Goal: Task Accomplishment & Management: Use online tool/utility

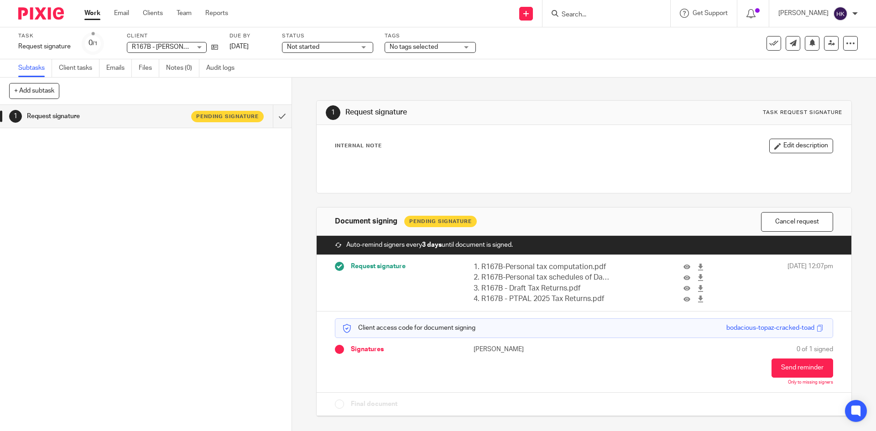
click at [529, 16] on icon at bounding box center [525, 13] width 5 height 5
drag, startPoint x: 535, startPoint y: 80, endPoint x: 541, endPoint y: 55, distance: 26.2
click at [535, 80] on link "Request signature" at bounding box center [536, 82] width 64 height 13
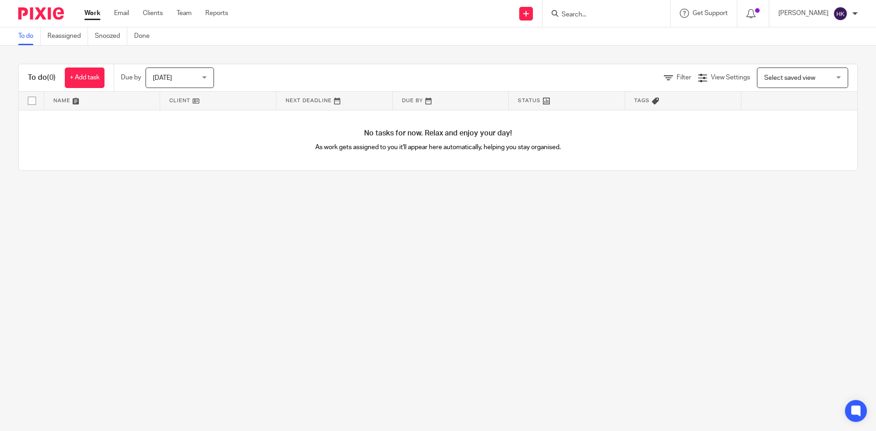
click at [577, 16] on input "Search" at bounding box center [602, 15] width 82 height 8
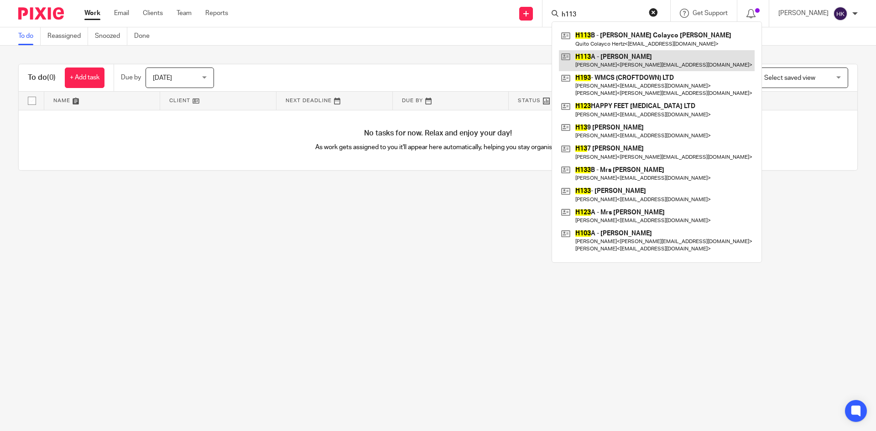
type input "h113"
click at [619, 55] on link at bounding box center [657, 60] width 196 height 21
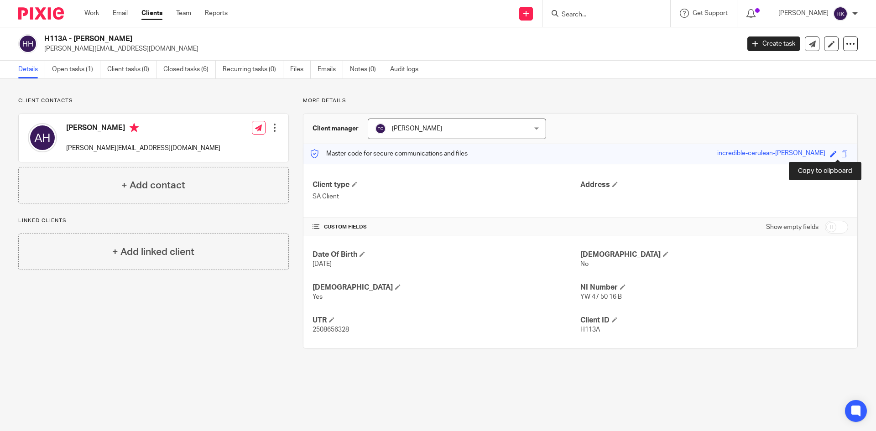
click at [841, 151] on span at bounding box center [844, 154] width 7 height 7
click at [602, 11] on input "Search" at bounding box center [602, 15] width 82 height 8
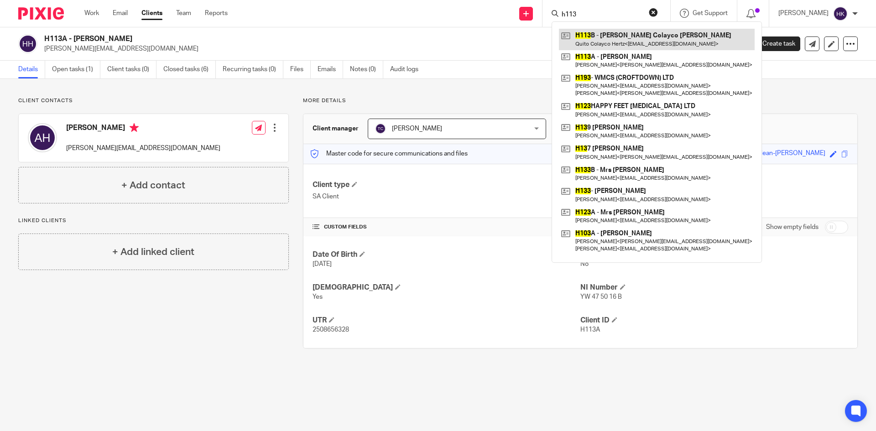
type input "h113"
click at [606, 39] on link at bounding box center [657, 39] width 196 height 21
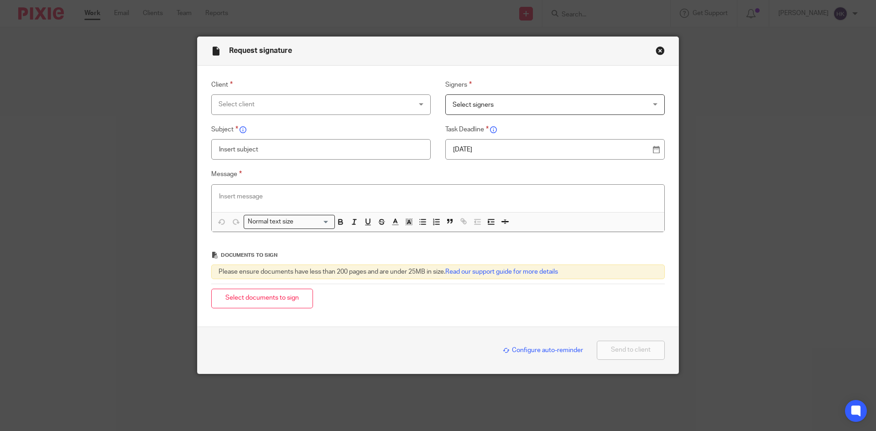
click at [243, 98] on div "Select client" at bounding box center [304, 104] width 170 height 19
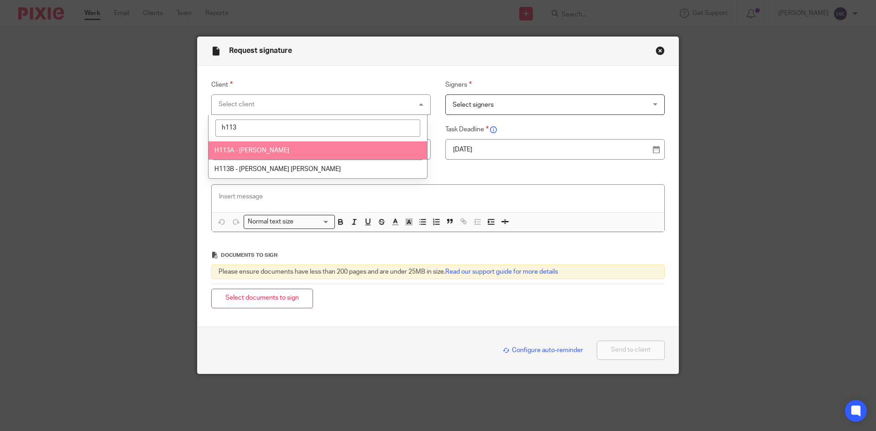
type input "h113"
click at [253, 150] on span "H113A - Mr Anthony Paul Hertz" at bounding box center [251, 150] width 75 height 6
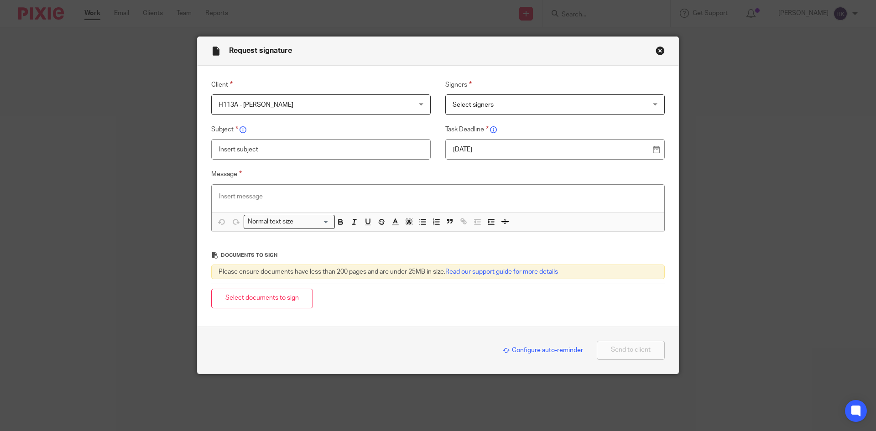
click at [465, 101] on span "Select signers" at bounding box center [538, 104] width 170 height 19
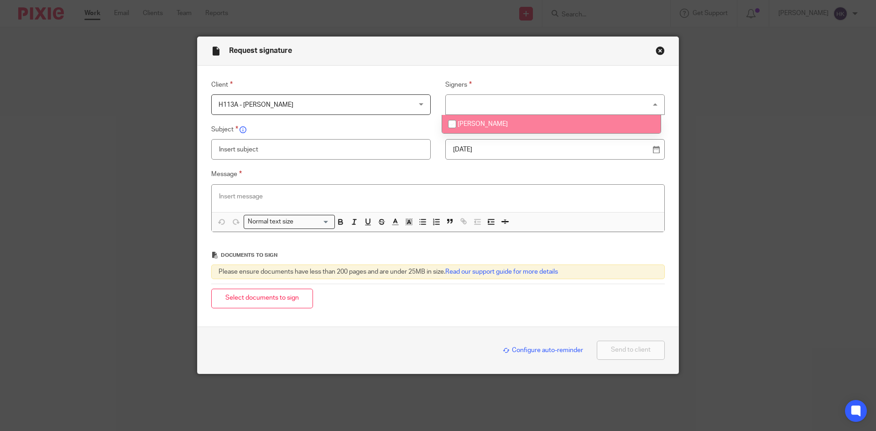
click at [485, 125] on span "Anthony Paul Hertz" at bounding box center [483, 124] width 50 height 6
checkbox input "true"
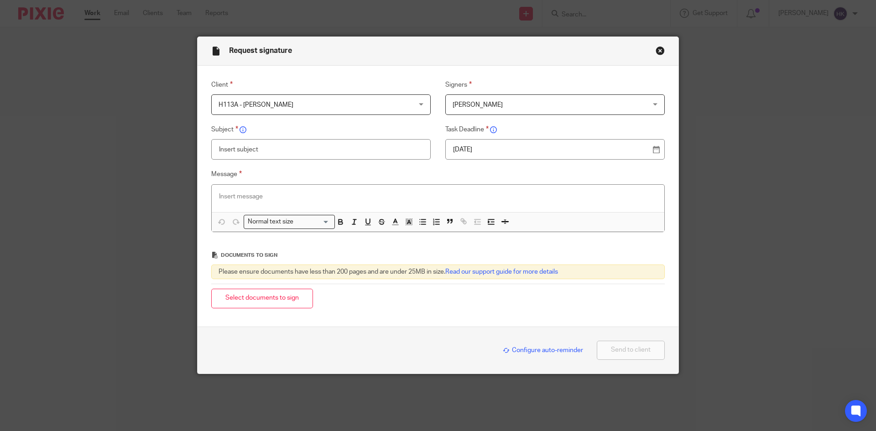
click at [498, 151] on p "[DATE]" at bounding box center [551, 149] width 197 height 9
click at [256, 149] on input "text" at bounding box center [320, 149] width 219 height 21
type input "H113A - Personal Tax Return Pack"
click at [240, 196] on p at bounding box center [438, 196] width 438 height 9
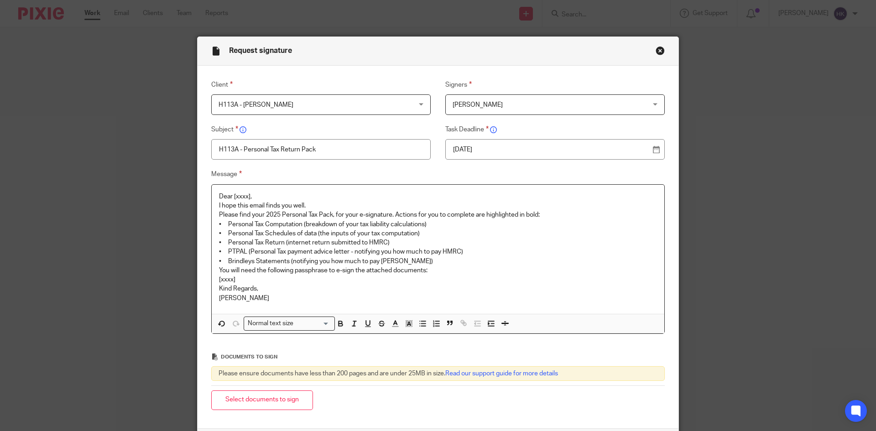
click at [275, 195] on p "Dear [xxxx]," at bounding box center [438, 196] width 438 height 9
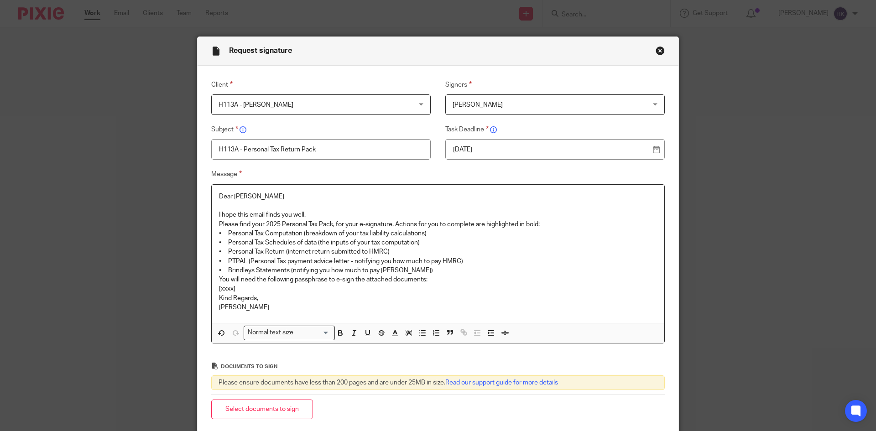
click at [325, 214] on p "I hope this email finds you well." at bounding box center [438, 214] width 438 height 9
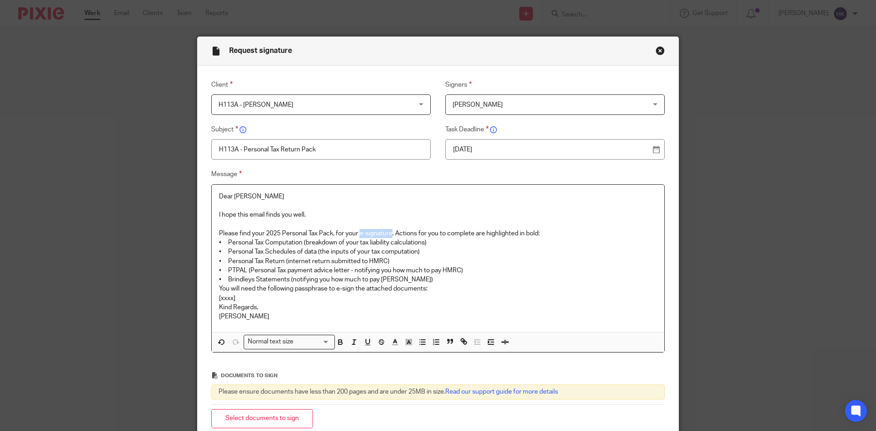
drag, startPoint x: 359, startPoint y: 232, endPoint x: 390, endPoint y: 235, distance: 30.7
click at [390, 235] on p "Please find your 2025 Personal Tax Pack, for your e-signature. Actions for you …" at bounding box center [438, 233] width 438 height 9
drag, startPoint x: 212, startPoint y: 277, endPoint x: 434, endPoint y: 277, distance: 221.8
click at [434, 277] on div "Dear Anthony I hope this email finds you well. Please find your 2025 Personal T…" at bounding box center [438, 259] width 453 height 148
drag, startPoint x: 269, startPoint y: 269, endPoint x: 468, endPoint y: 270, distance: 198.9
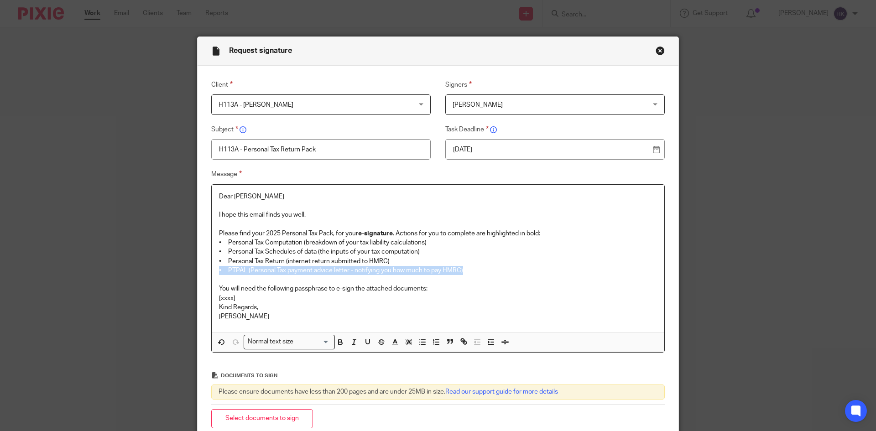
click at [468, 270] on div "Dear Anthony I hope this email finds you well. Please find your 2025 Personal T…" at bounding box center [438, 259] width 453 height 148
drag, startPoint x: 337, startPoint y: 287, endPoint x: 347, endPoint y: 287, distance: 10.5
click at [347, 287] on p "You will need the following passphrase to e-sign the attached documents:" at bounding box center [438, 288] width 438 height 9
drag, startPoint x: 335, startPoint y: 288, endPoint x: 352, endPoint y: 291, distance: 17.1
click at [352, 291] on p "You will need the following passphrase to e-sign the attached documents:" at bounding box center [438, 288] width 438 height 9
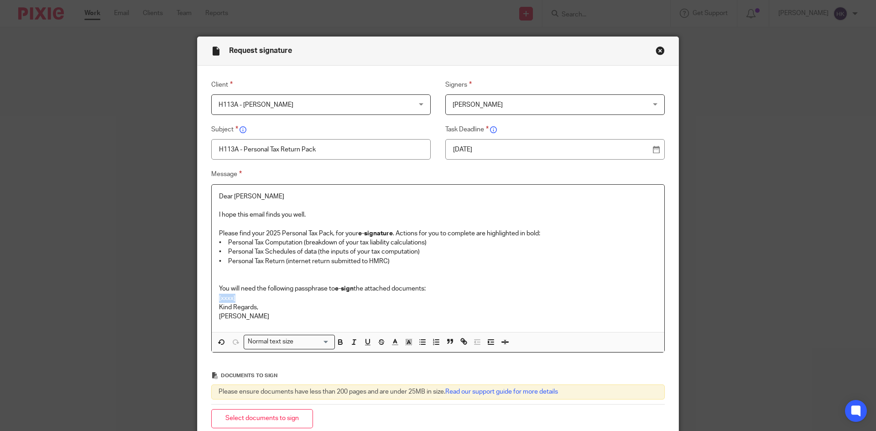
drag, startPoint x: 239, startPoint y: 297, endPoint x: 184, endPoint y: 297, distance: 54.3
click at [184, 297] on div "Request signature Client H113A - Mr Anthony Paul Hertz H113A - Mr Anthony Paul …" at bounding box center [438, 215] width 876 height 431
drag, startPoint x: 313, startPoint y: 299, endPoint x: 213, endPoint y: 301, distance: 100.0
click at [213, 301] on div "Dear Anthony I hope this email finds you well. Please find your 2025 Personal T…" at bounding box center [438, 259] width 453 height 148
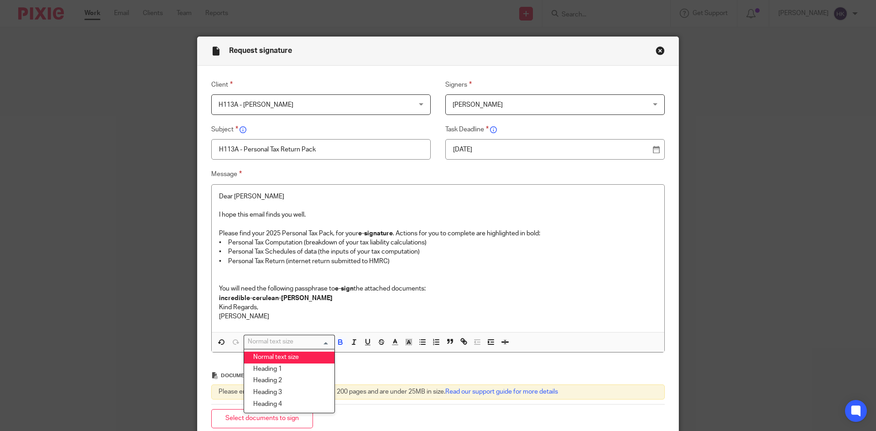
click at [260, 339] on div "Normal text size" at bounding box center [287, 340] width 86 height 11
click at [288, 385] on li "Heading 2" at bounding box center [289, 381] width 90 height 12
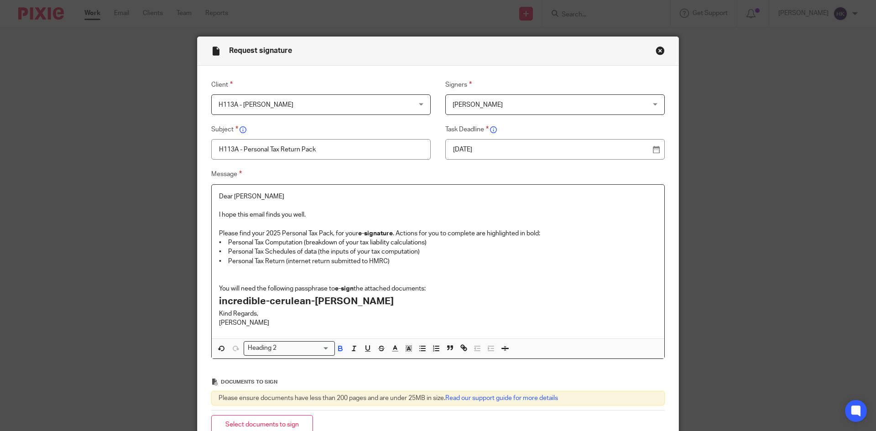
click at [432, 288] on p "You will need the following passphrase to e-sign the attached documents:" at bounding box center [438, 288] width 438 height 9
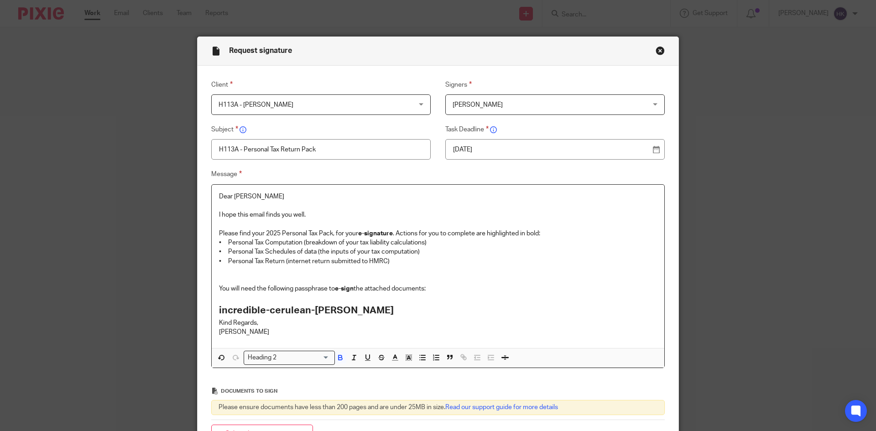
click at [373, 308] on h2 "incredible-cerulean-matte-wolf" at bounding box center [438, 311] width 438 height 16
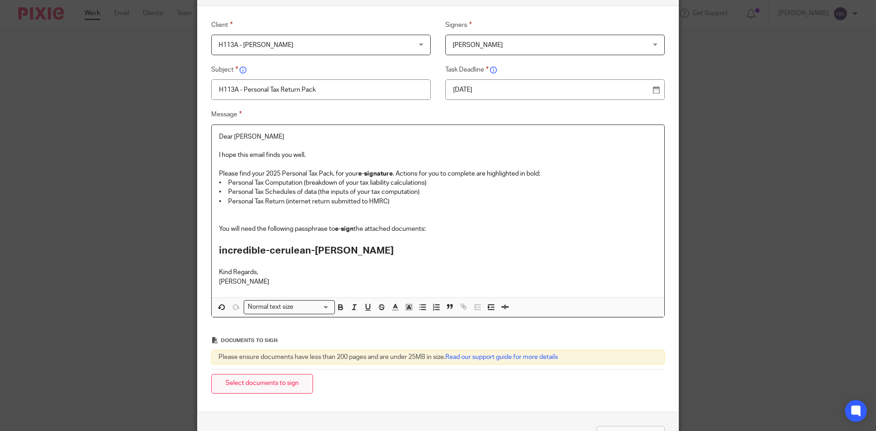
scroll to position [125, 0]
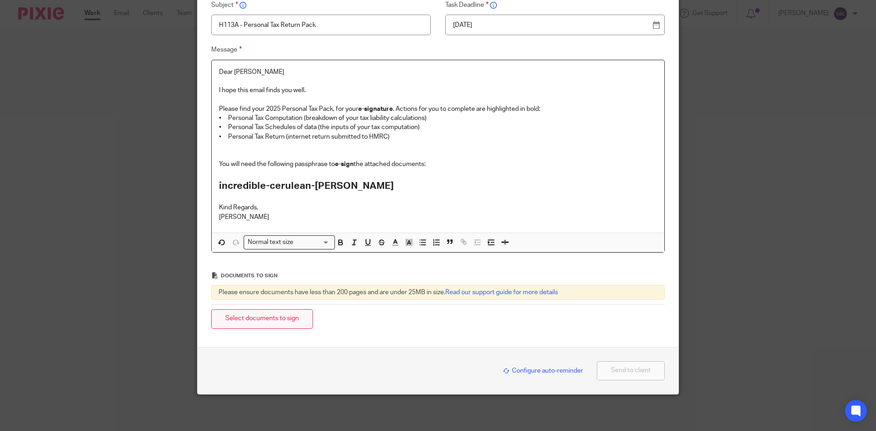
click at [291, 313] on button "Select documents to sign" at bounding box center [262, 319] width 102 height 20
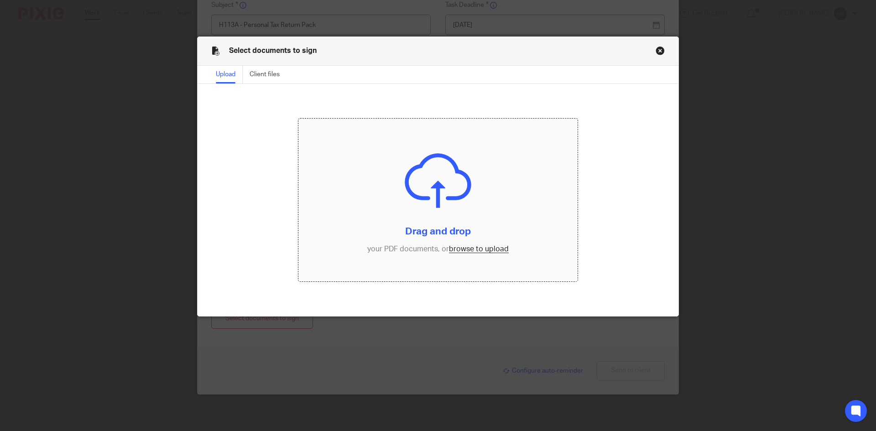
click at [485, 253] on input "file" at bounding box center [438, 200] width 280 height 163
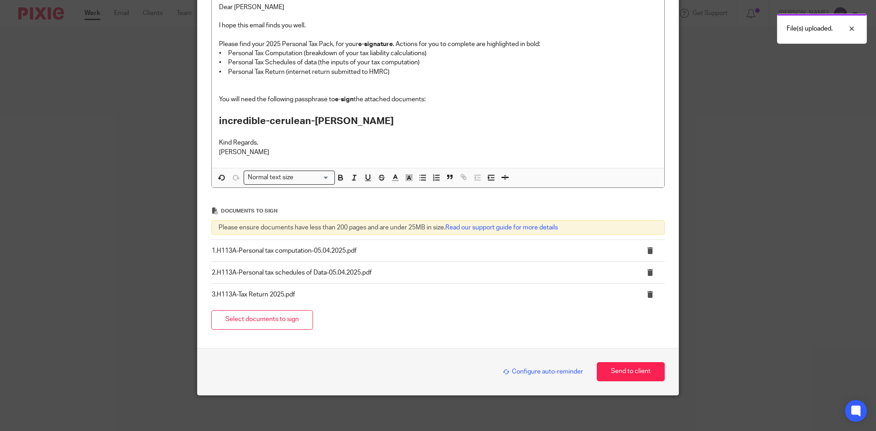
scroll to position [190, 0]
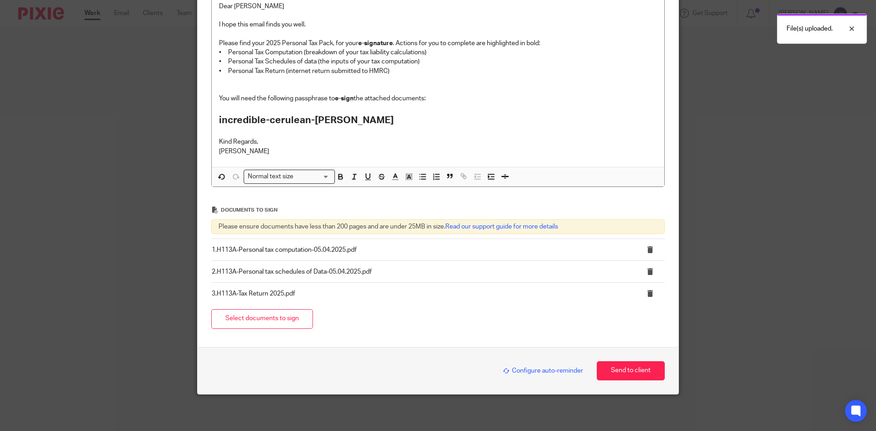
click at [515, 369] on span "Configure auto-reminder" at bounding box center [543, 371] width 80 height 6
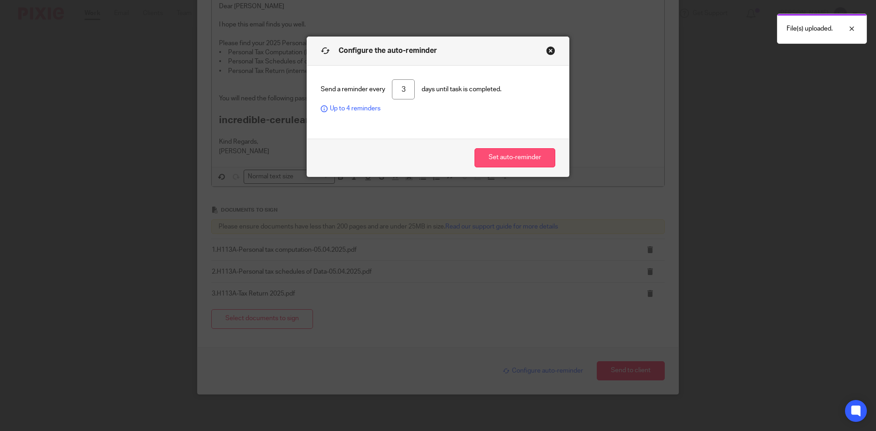
click at [503, 157] on button "Set auto-reminder" at bounding box center [515, 158] width 81 height 20
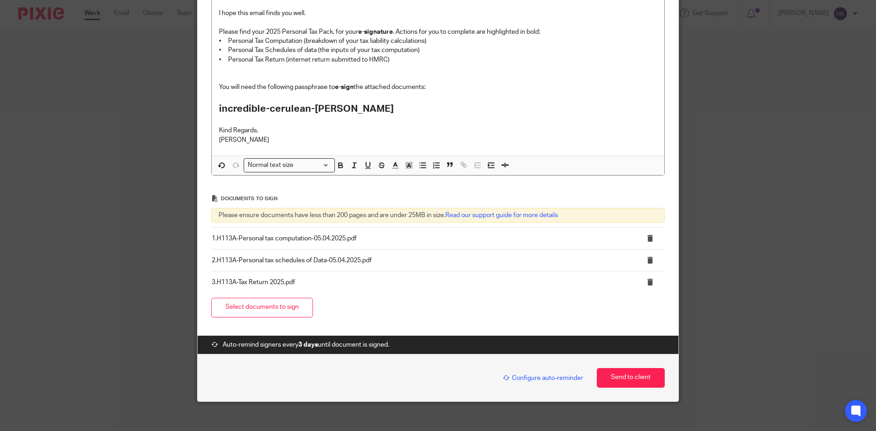
scroll to position [209, 0]
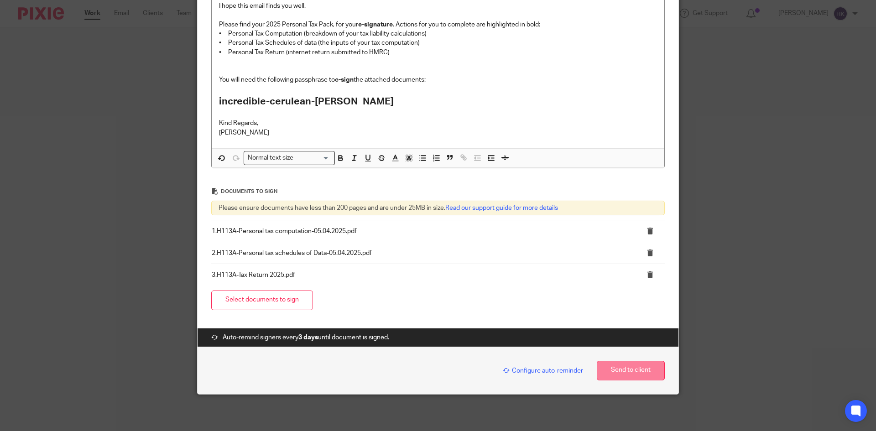
click at [635, 375] on button "Send to client" at bounding box center [631, 371] width 68 height 20
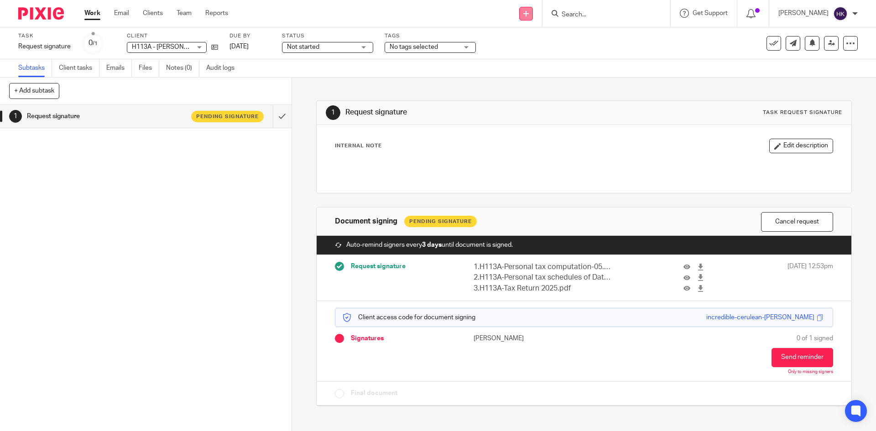
click at [531, 15] on link at bounding box center [526, 14] width 14 height 14
click at [534, 81] on link "Request signature" at bounding box center [536, 82] width 64 height 13
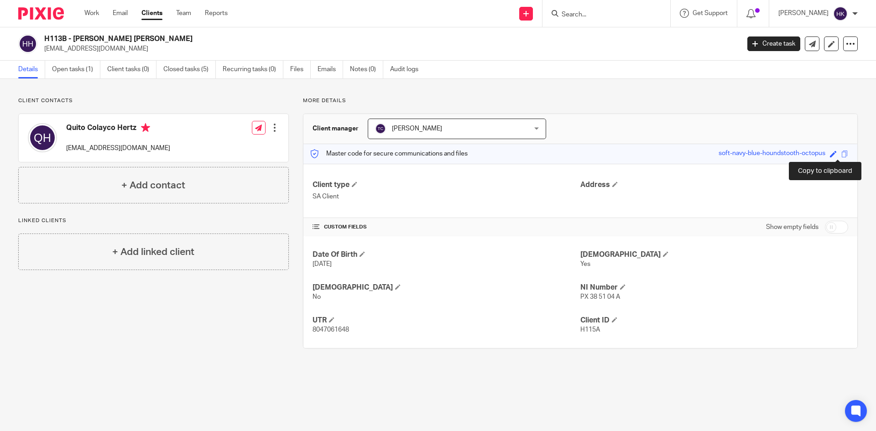
click at [841, 154] on span at bounding box center [844, 154] width 7 height 7
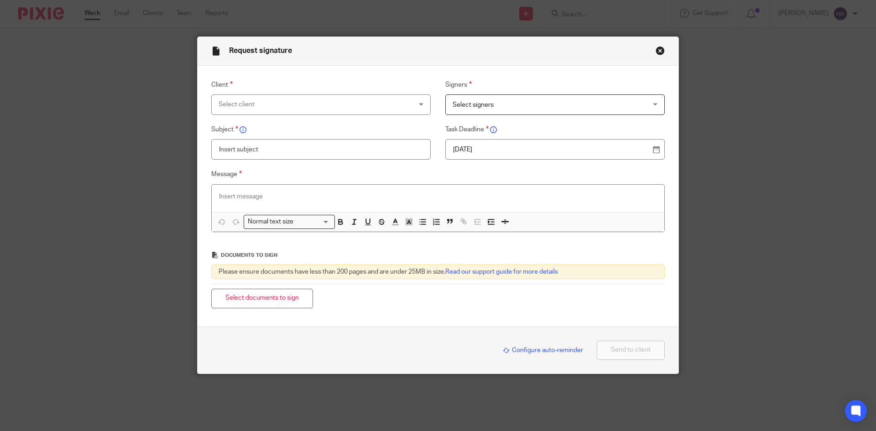
click at [254, 103] on div "Select client" at bounding box center [304, 104] width 170 height 19
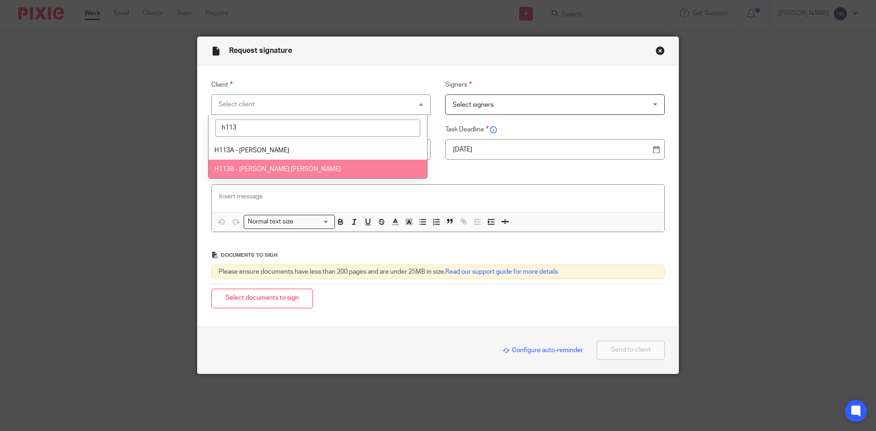
type input "h113"
click at [268, 172] on span "H113B - [PERSON_NAME] [PERSON_NAME]" at bounding box center [277, 169] width 126 height 6
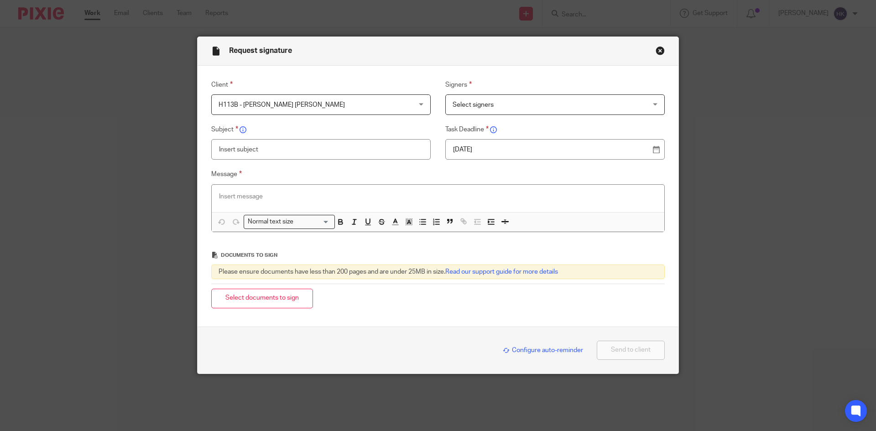
click at [500, 109] on span "Select signers" at bounding box center [538, 104] width 170 height 19
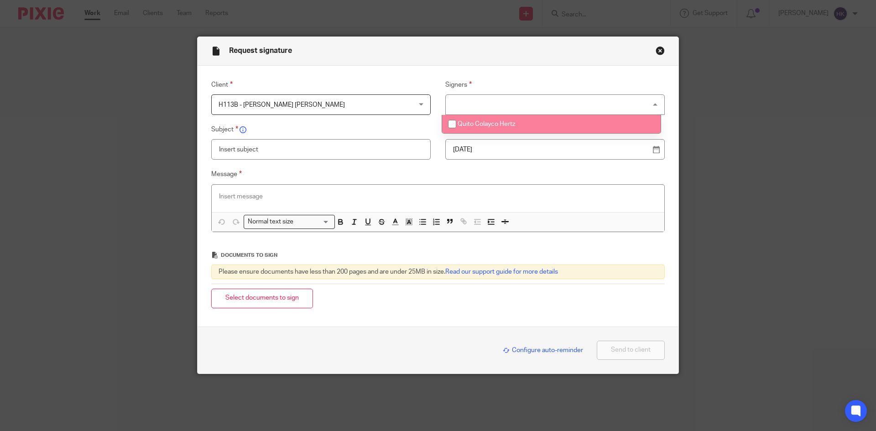
click at [501, 124] on span "Quito Colayco Hertz" at bounding box center [486, 124] width 57 height 6
checkbox input "true"
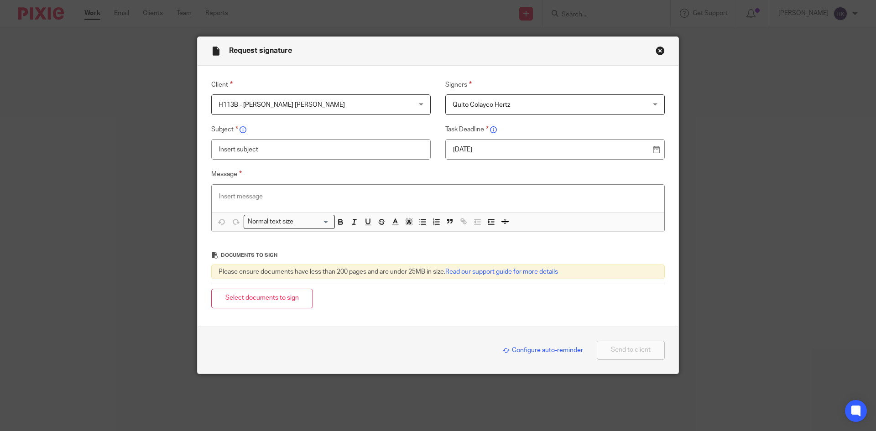
click at [489, 148] on p "[DATE]" at bounding box center [551, 149] width 197 height 9
click at [291, 148] on input "text" at bounding box center [320, 149] width 219 height 21
type input "H113B - Personal Tax Retrun Pack"
paste div
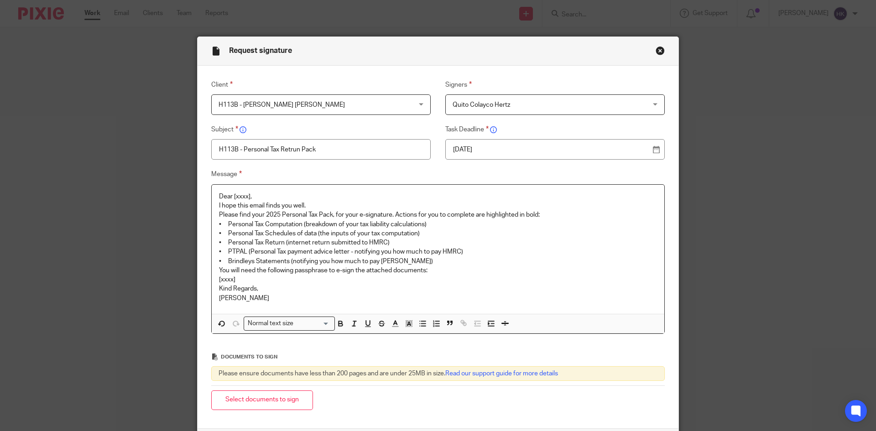
click at [261, 193] on p "Dear [xxxx]," at bounding box center [438, 196] width 438 height 9
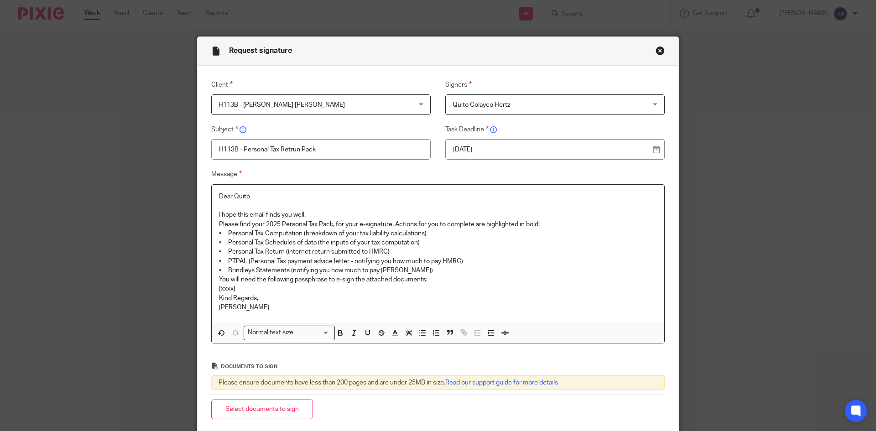
click at [315, 216] on p "I hope this email finds you well." at bounding box center [438, 214] width 438 height 9
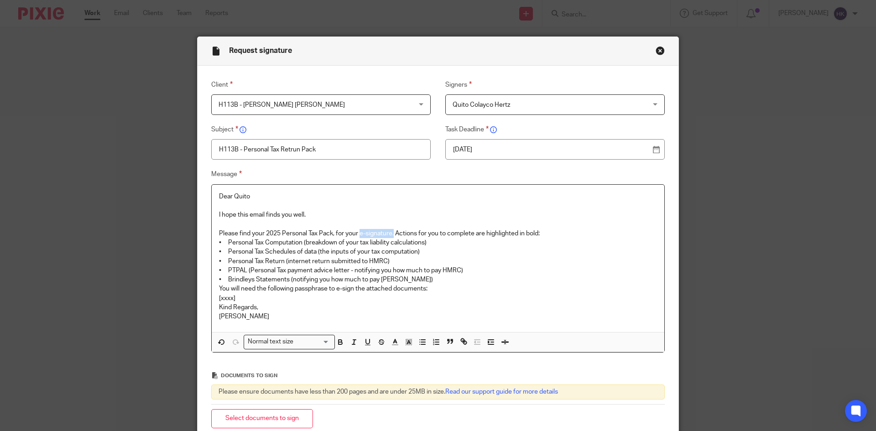
drag, startPoint x: 358, startPoint y: 230, endPoint x: 391, endPoint y: 232, distance: 32.9
click at [391, 232] on p "Please find your 2025 Personal Tax Pack, for your e-signature. Actions for you …" at bounding box center [438, 233] width 438 height 9
click at [553, 235] on p "Please find your 2025 Personal Tax Pack, for your e-signature. Actions for you …" at bounding box center [438, 233] width 438 height 9
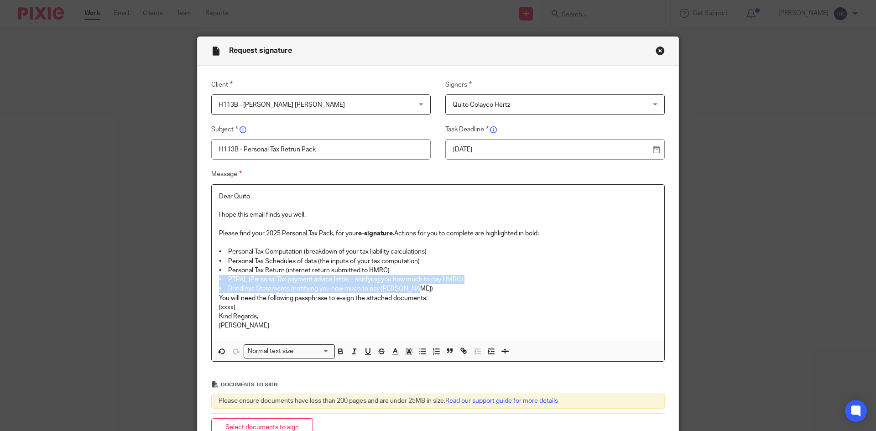
drag, startPoint x: 213, startPoint y: 277, endPoint x: 421, endPoint y: 287, distance: 207.8
click at [421, 287] on div "Dear Quito I hope this email finds you well. Please find your 2025 Personal Tax…" at bounding box center [438, 263] width 453 height 157
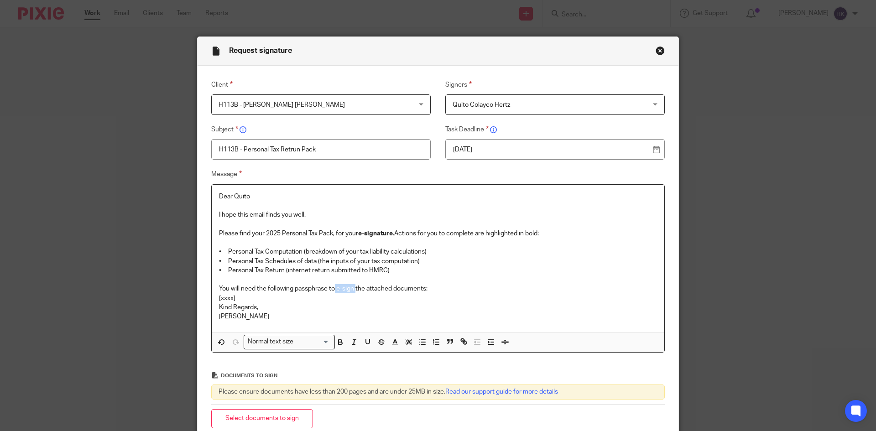
drag, startPoint x: 332, startPoint y: 287, endPoint x: 354, endPoint y: 293, distance: 22.3
click at [354, 293] on p "You will need the following passphrase to e-sign the attached documents:" at bounding box center [438, 288] width 438 height 9
drag, startPoint x: 241, startPoint y: 298, endPoint x: 207, endPoint y: 298, distance: 33.8
click at [207, 298] on div "Message Dear Quito I hope this email finds you well. Please find your 2025 Pers…" at bounding box center [431, 261] width 468 height 184
drag, startPoint x: 332, startPoint y: 299, endPoint x: 211, endPoint y: 302, distance: 120.5
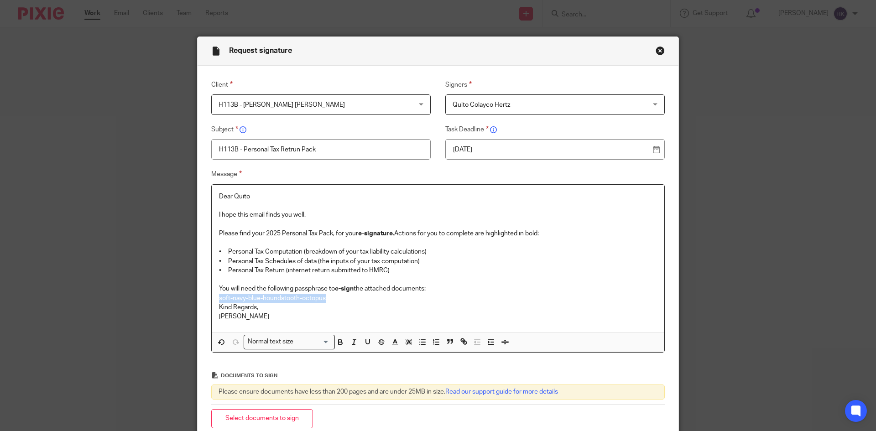
click at [212, 302] on div "Dear Quito I hope this email finds you well. Please find your 2025 Personal Tax…" at bounding box center [438, 259] width 453 height 148
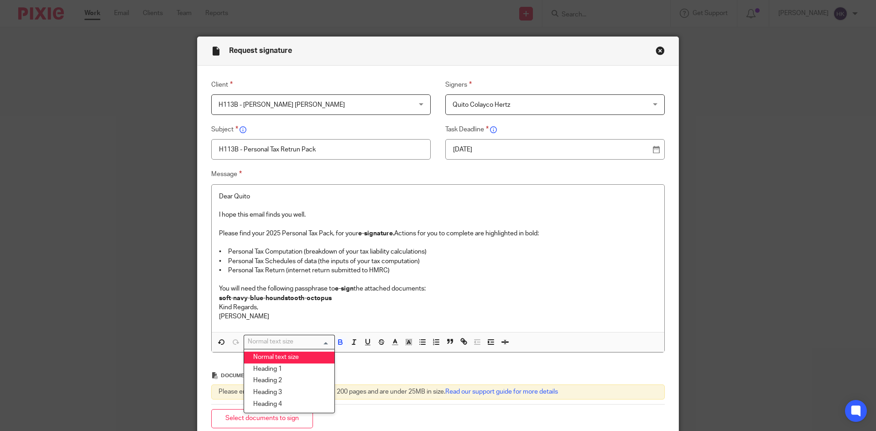
click at [258, 340] on div "Normal text size" at bounding box center [287, 340] width 86 height 11
click at [275, 380] on li "Heading 2" at bounding box center [289, 381] width 90 height 12
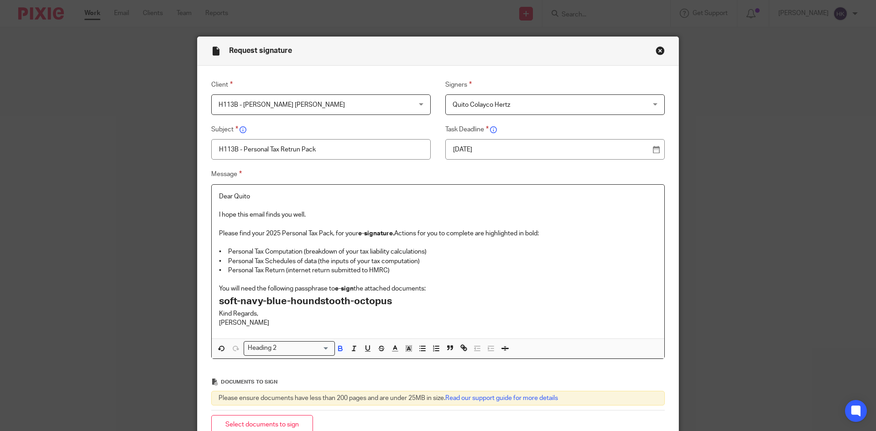
click at [427, 292] on p "You will need the following passphrase to e-sign the attached documents:" at bounding box center [438, 288] width 438 height 9
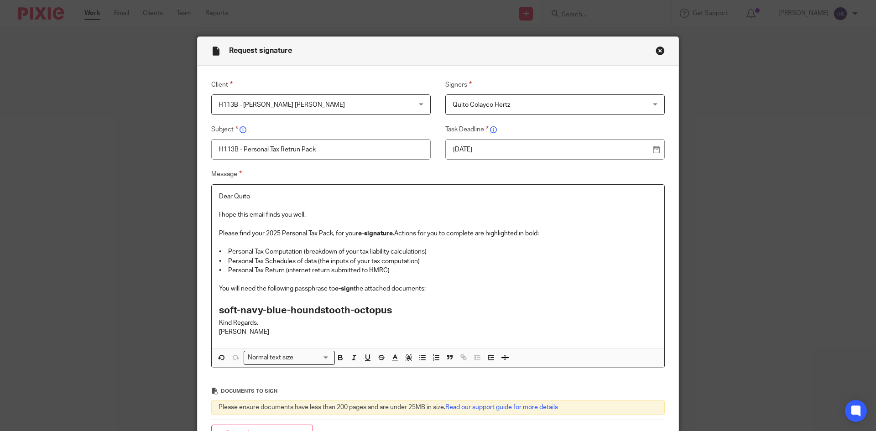
click at [411, 300] on p at bounding box center [438, 298] width 438 height 9
click at [401, 312] on h2 "soft-navy-blue-houndstooth-octopus" at bounding box center [438, 311] width 438 height 16
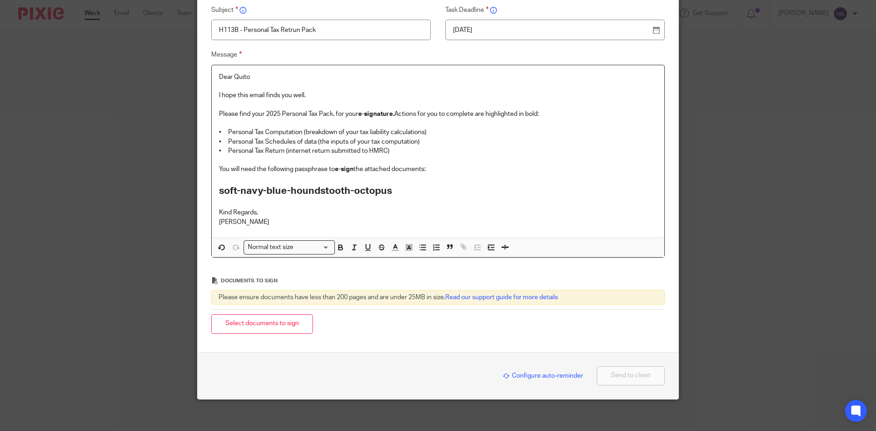
scroll to position [125, 0]
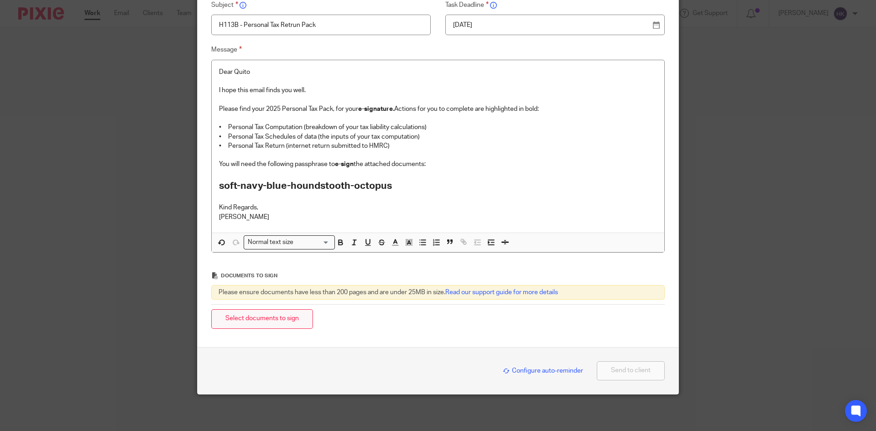
click at [277, 322] on button "Select documents to sign" at bounding box center [262, 319] width 102 height 20
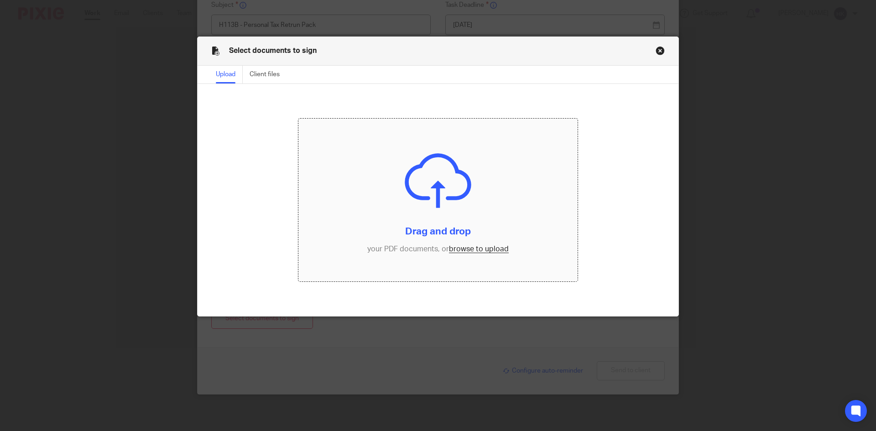
click at [493, 249] on input "file" at bounding box center [438, 200] width 280 height 163
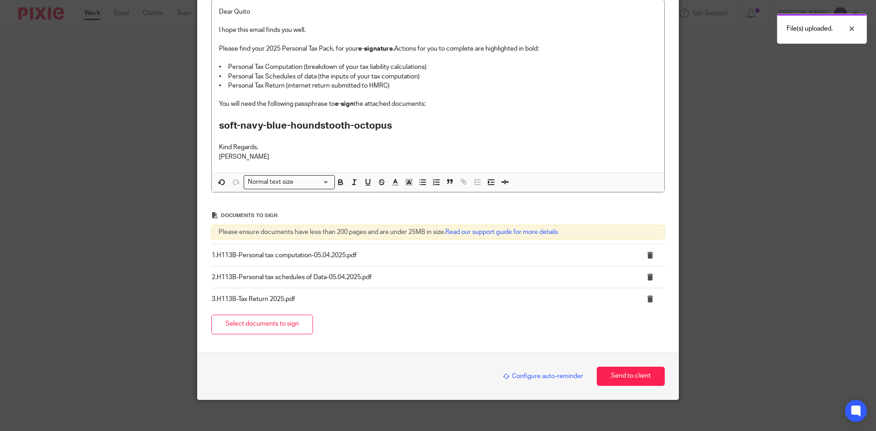
scroll to position [190, 0]
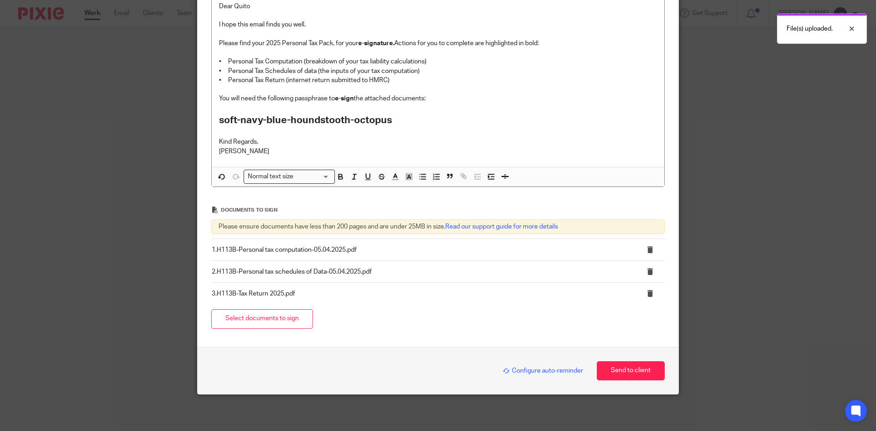
drag, startPoint x: 520, startPoint y: 369, endPoint x: 512, endPoint y: 328, distance: 41.3
click at [521, 369] on span "Configure auto-reminder" at bounding box center [543, 371] width 80 height 6
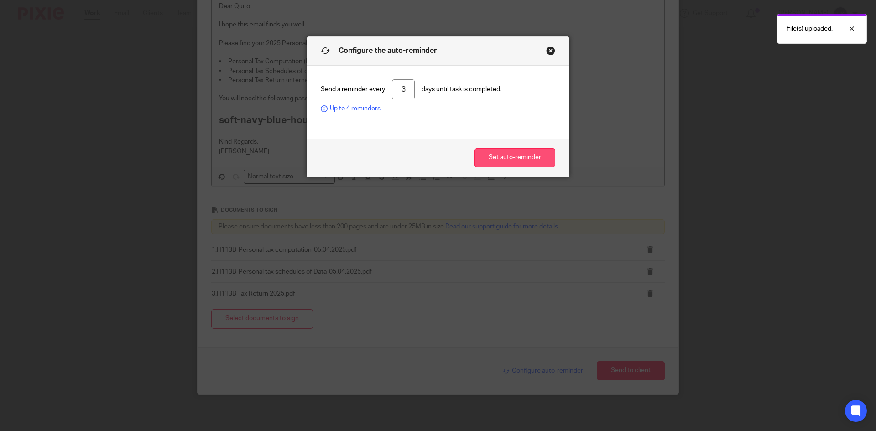
click at [498, 160] on button "Set auto-reminder" at bounding box center [515, 158] width 81 height 20
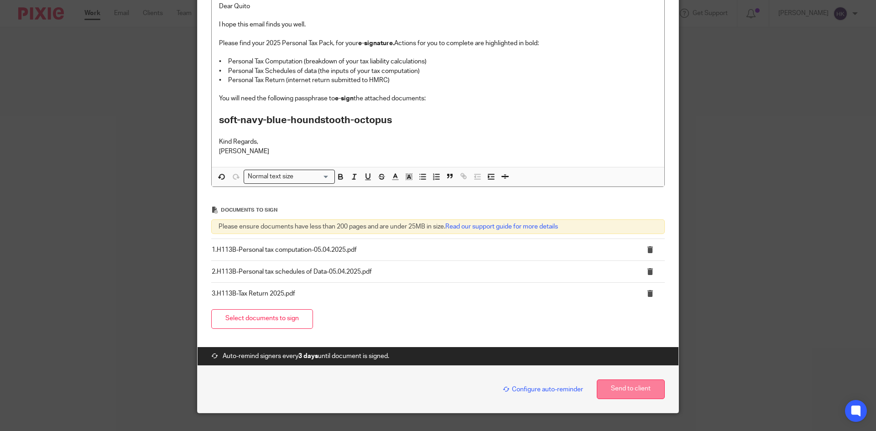
click at [606, 386] on button "Send to client" at bounding box center [631, 390] width 68 height 20
